Goal: Check status: Check status

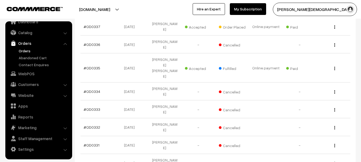
scroll to position [175, 0]
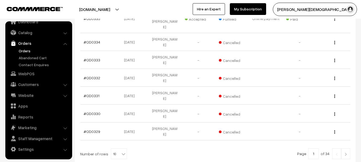
click at [347, 153] on img at bounding box center [345, 154] width 5 height 3
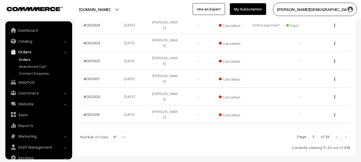
scroll to position [9, 0]
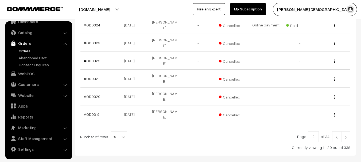
click at [346, 136] on img at bounding box center [345, 137] width 5 height 3
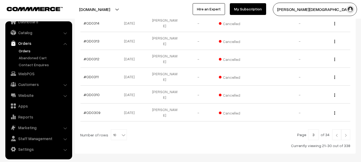
scroll to position [206, 0]
click at [347, 133] on img at bounding box center [345, 134] width 5 height 3
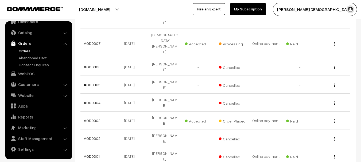
scroll to position [134, 0]
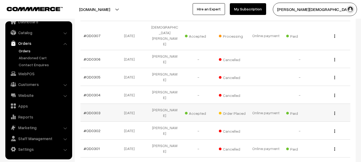
click at [97, 104] on td "#OD0303" at bounding box center [97, 113] width 34 height 18
click at [96, 111] on link "#OD0303" at bounding box center [92, 113] width 17 height 5
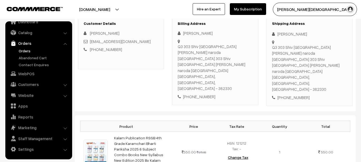
scroll to position [80, 0]
